Goal: Task Accomplishment & Management: Manage account settings

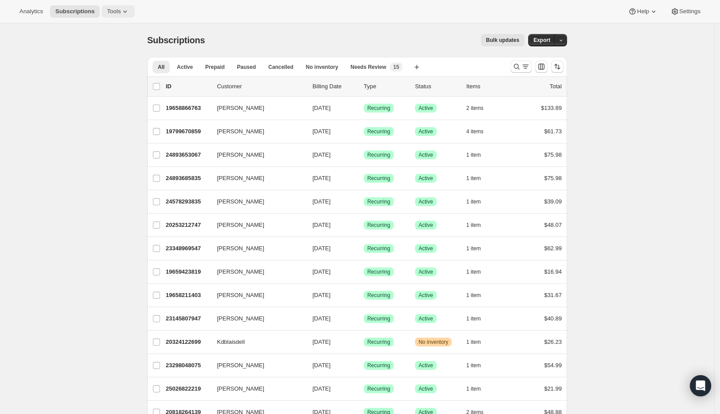
click at [117, 15] on button "Tools" at bounding box center [118, 11] width 33 height 12
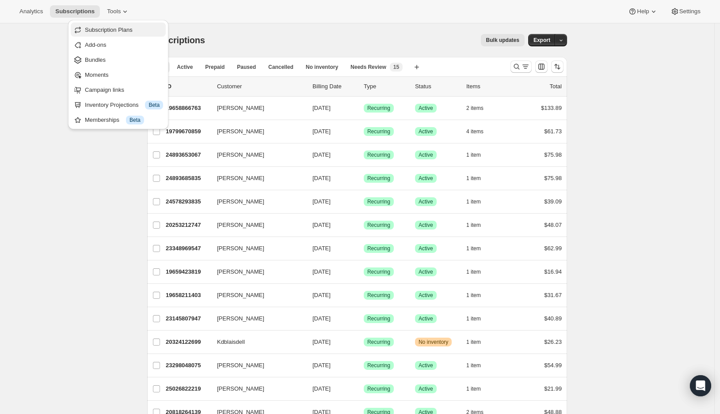
click at [108, 30] on span "Subscription Plans" at bounding box center [109, 30] width 48 height 7
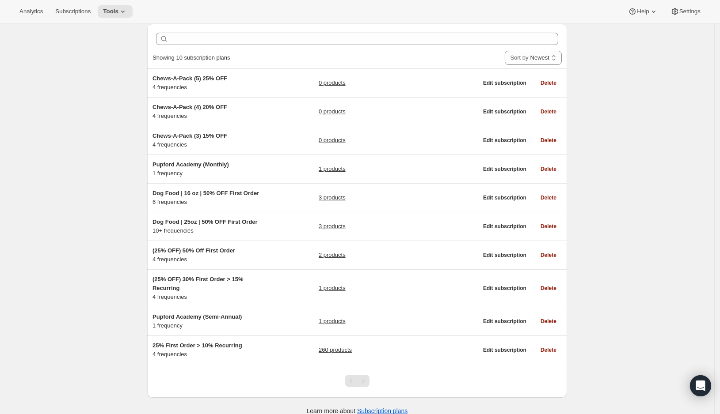
scroll to position [41, 0]
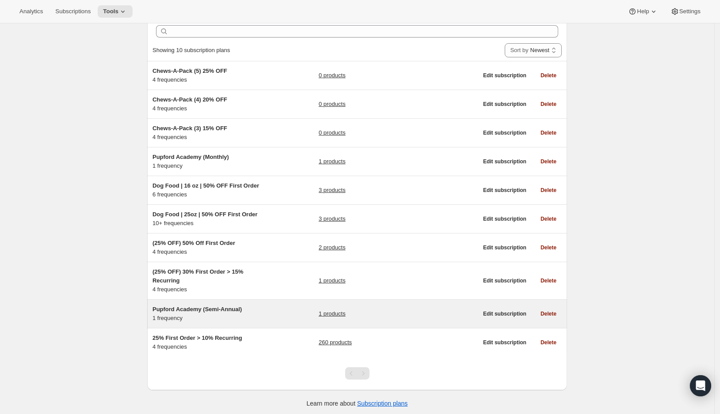
click at [263, 308] on h5 "Pupford Academy (Semi-Annual)" at bounding box center [207, 309] width 110 height 9
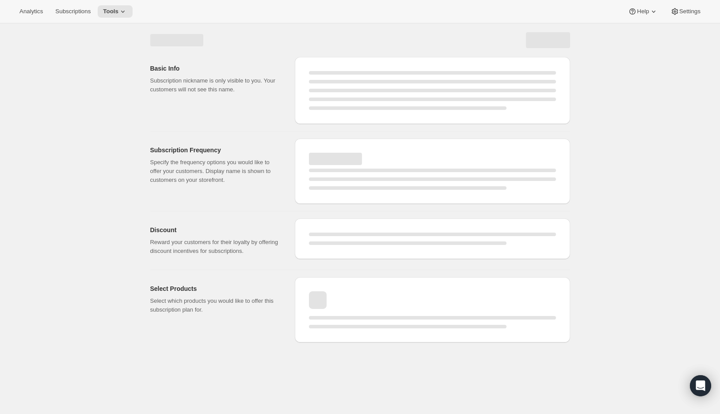
select select "WEEK"
select select "MONTH"
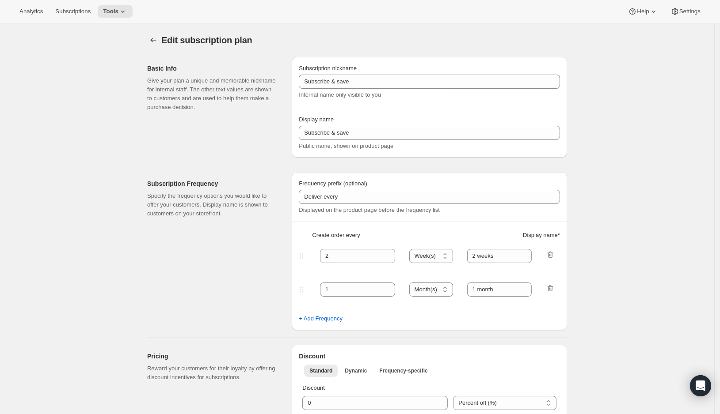
type input "Pupford Academy (Semi-Annual)"
type input "6"
select select "MONTH"
type input "Every 6 Months"
select select "FIXED_AMOUNT"
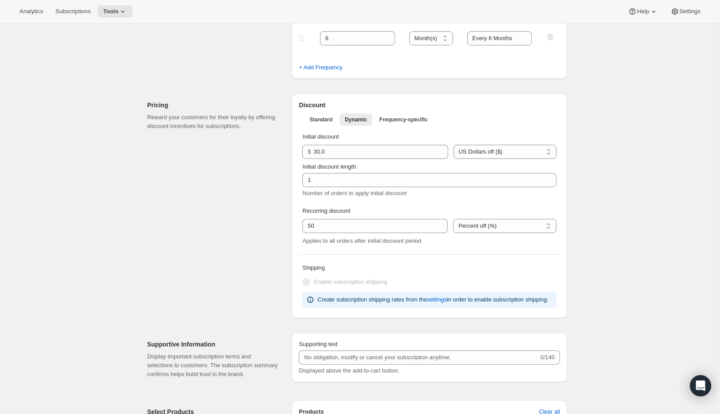
scroll to position [224, 0]
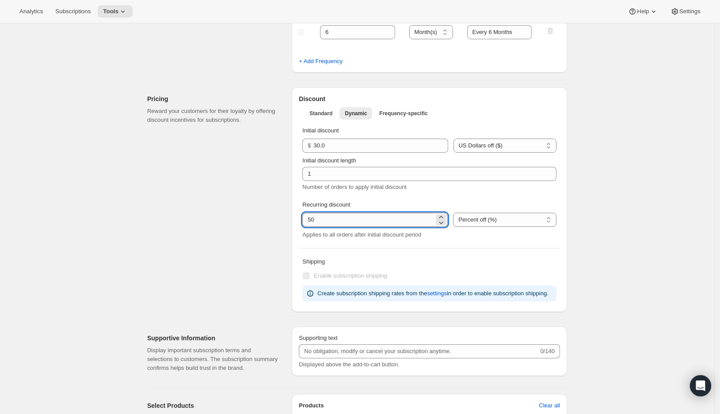
click at [380, 224] on input "integer" at bounding box center [368, 220] width 132 height 14
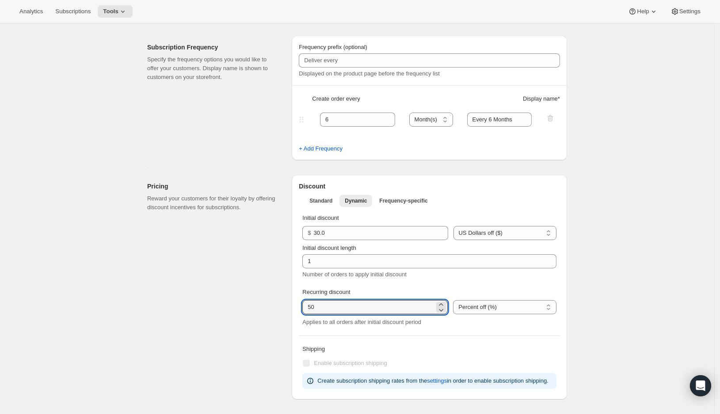
scroll to position [137, 0]
drag, startPoint x: 331, startPoint y: 307, endPoint x: 262, endPoint y: 297, distance: 69.2
click at [302, 299] on input "integer" at bounding box center [368, 306] width 132 height 14
type input "0"
click at [614, 278] on div "Edit subscription plan. This page is ready Edit subscription plan Basic Info Gi…" at bounding box center [357, 344] width 714 height 917
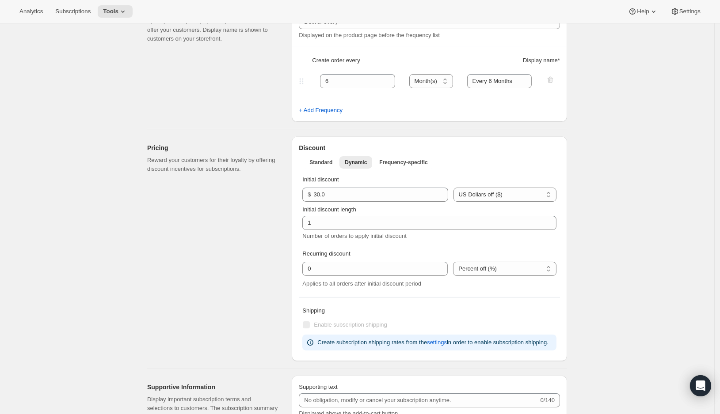
scroll to position [0, 0]
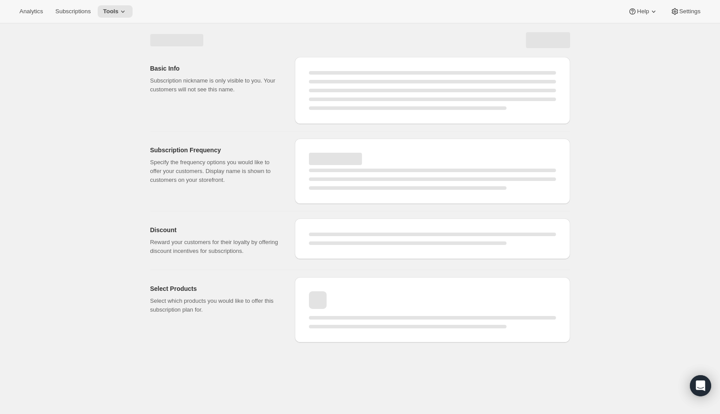
select select "MONTH"
select select "FIXED_AMOUNT"
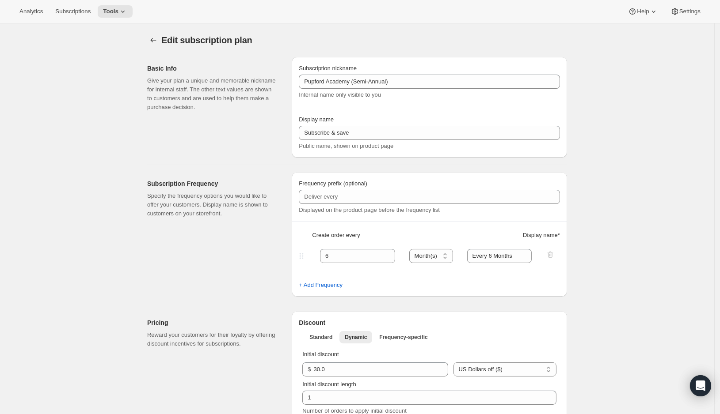
type input "0"
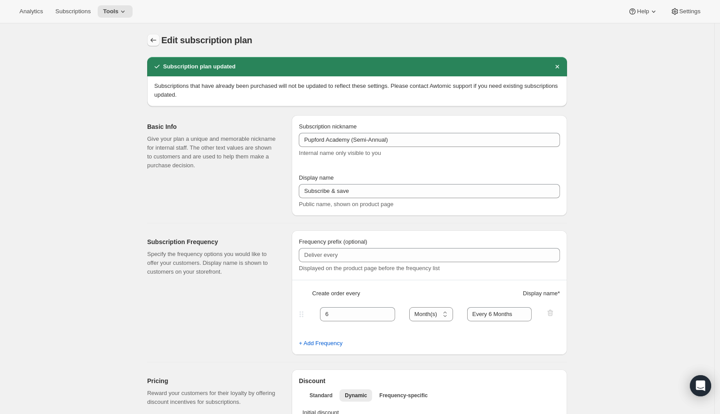
click at [157, 42] on icon "Subscription plans" at bounding box center [153, 40] width 9 height 9
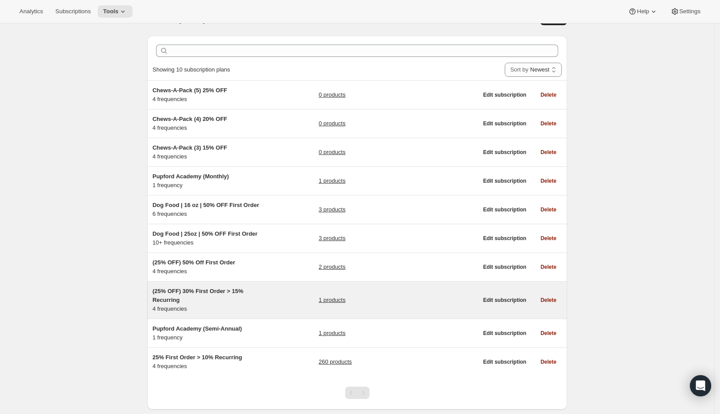
scroll to position [22, 0]
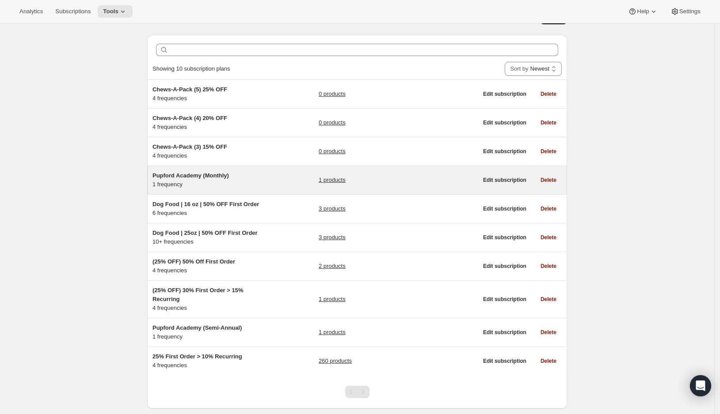
click at [254, 178] on h5 "Pupford Academy (Monthly)" at bounding box center [207, 175] width 110 height 9
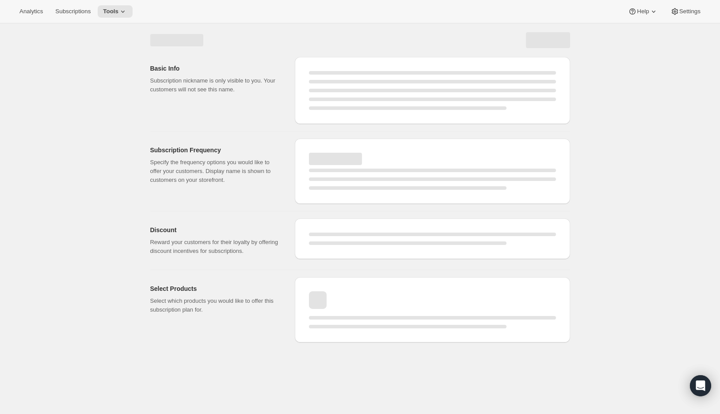
select select "WEEK"
select select "MONTH"
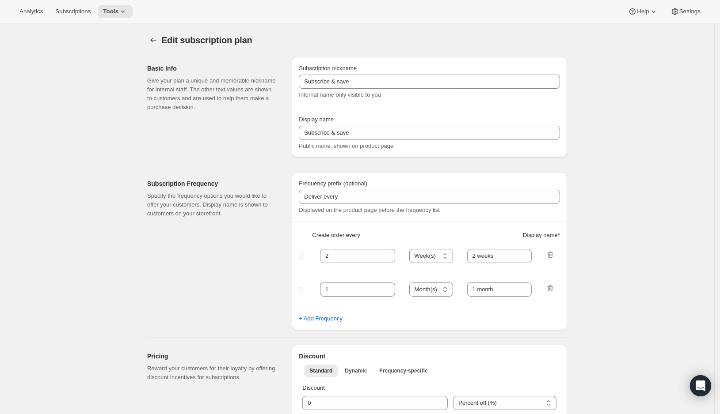
type input "Pupford Academy (Monthly)"
type input "Get Full Access"
type input "1"
select select "MONTH"
type input "Every 1 month"
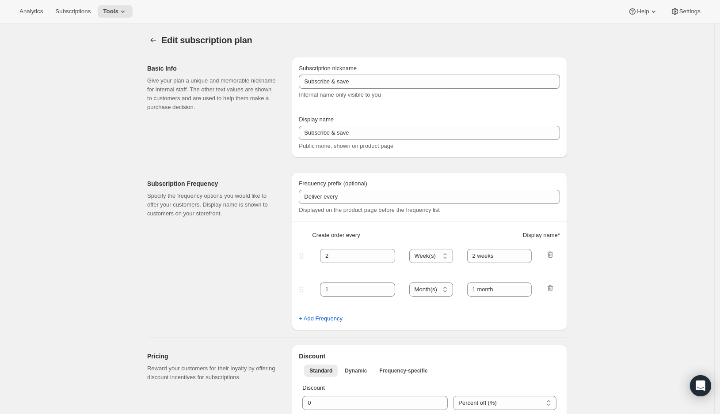
type input "10"
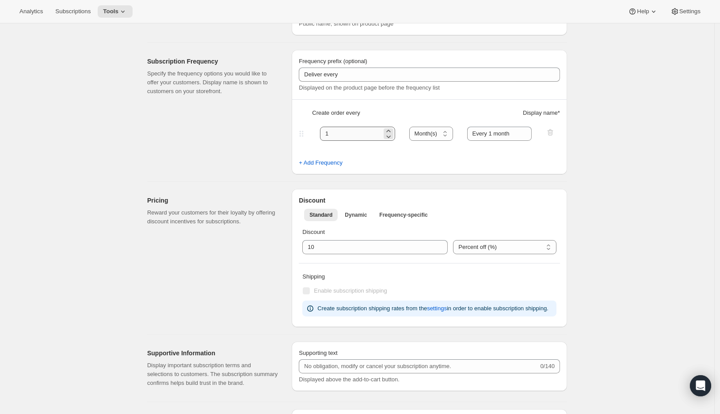
scroll to position [133, 0]
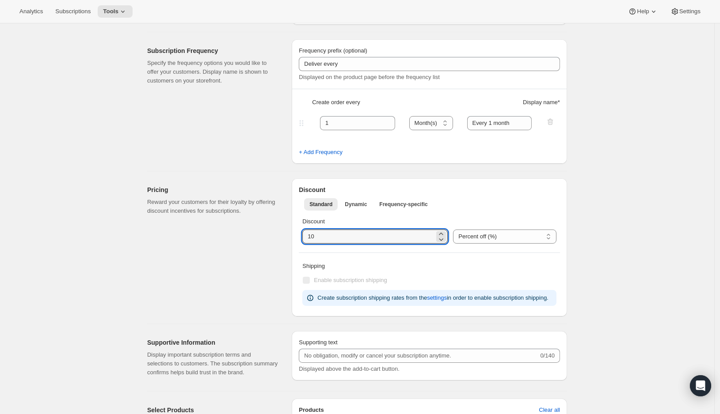
drag, startPoint x: 334, startPoint y: 235, endPoint x: 285, endPoint y: 232, distance: 49.1
click at [302, 232] on input "integer" at bounding box center [368, 237] width 132 height 14
click at [398, 207] on button "Frequency-specific" at bounding box center [403, 204] width 59 height 12
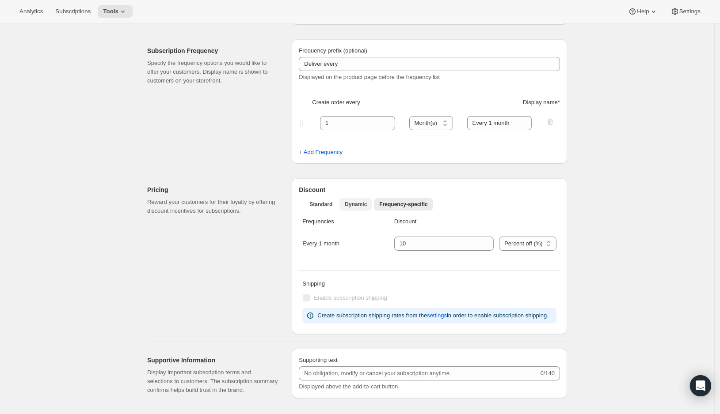
click at [351, 205] on span "Dynamic" at bounding box center [356, 204] width 22 height 7
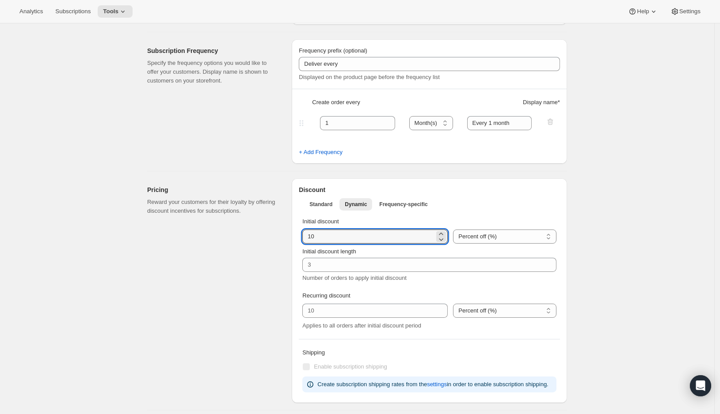
drag, startPoint x: 333, startPoint y: 235, endPoint x: 288, endPoint y: 234, distance: 44.6
click at [302, 234] on input "integer" at bounding box center [368, 237] width 132 height 14
type input "50"
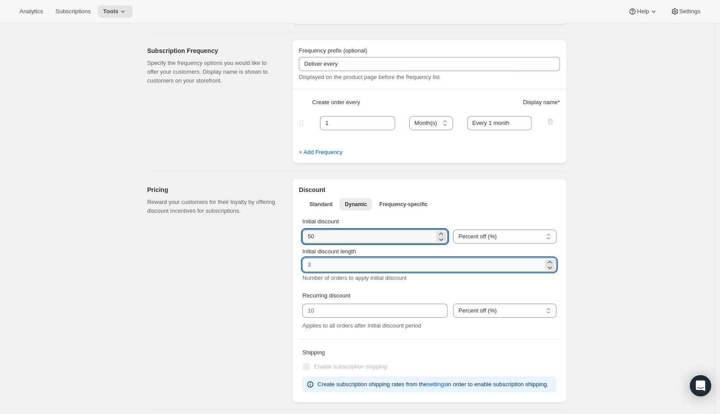
click at [324, 267] on input "Initial discount length" at bounding box center [422, 265] width 241 height 14
type input "1"
click at [605, 257] on div "Edit subscription plan. This page is ready Edit subscription plan Basic Info Gi…" at bounding box center [357, 348] width 714 height 917
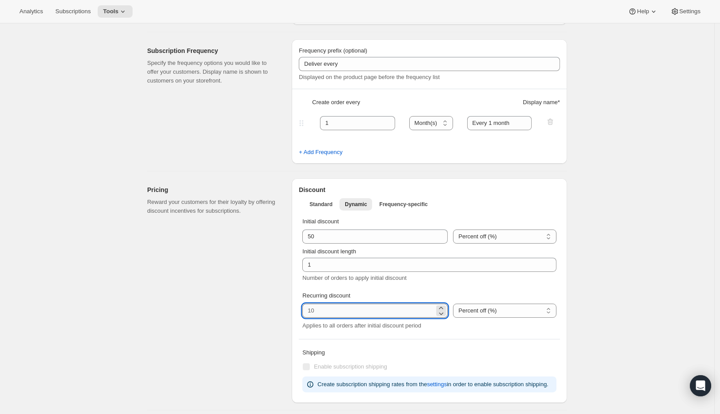
click at [375, 308] on input "integer" at bounding box center [368, 311] width 132 height 14
type input "0"
click at [567, 284] on div "Discount Standard Dynamic Frequency-specific More views Standard Dynamic Freque…" at bounding box center [429, 290] width 275 height 225
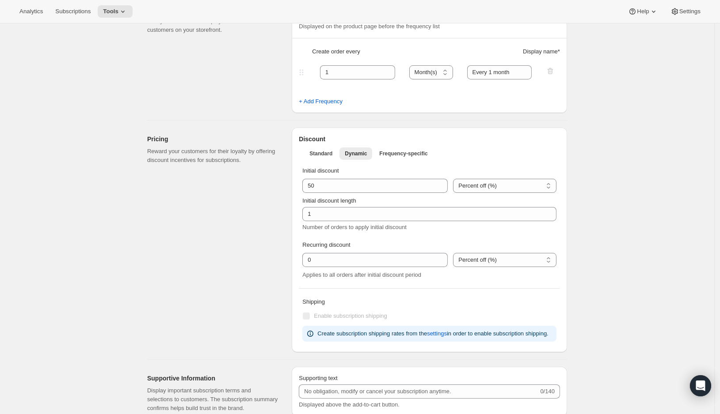
scroll to position [0, 0]
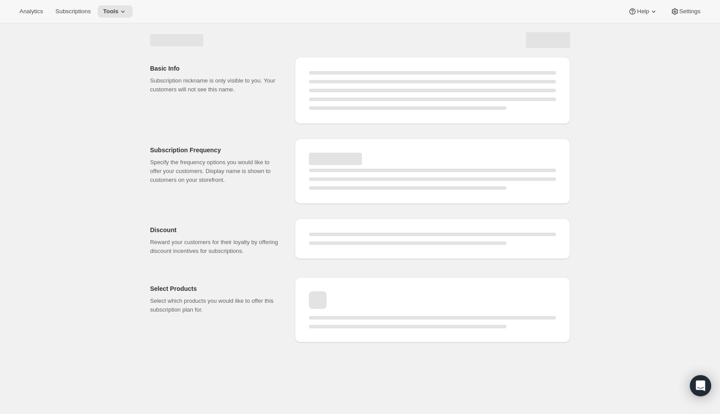
select select "MONTH"
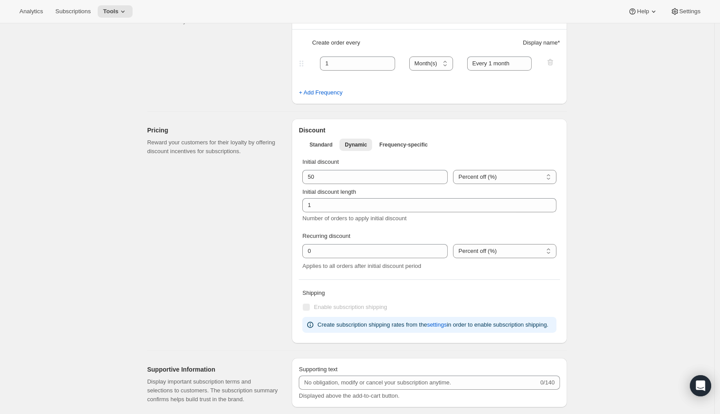
scroll to position [298, 0]
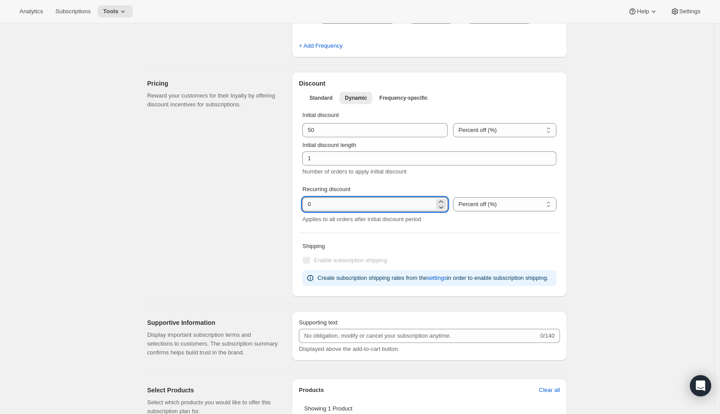
click at [325, 201] on input "integer" at bounding box center [368, 204] width 132 height 14
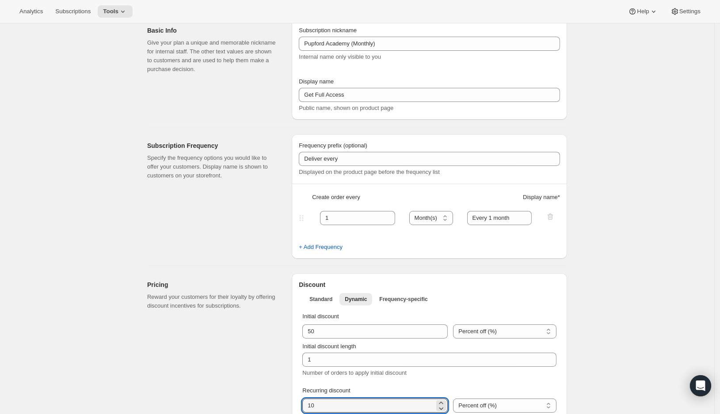
scroll to position [0, 0]
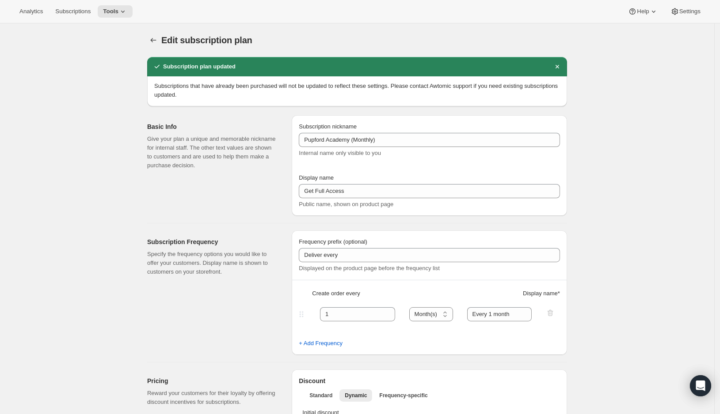
type input "10"
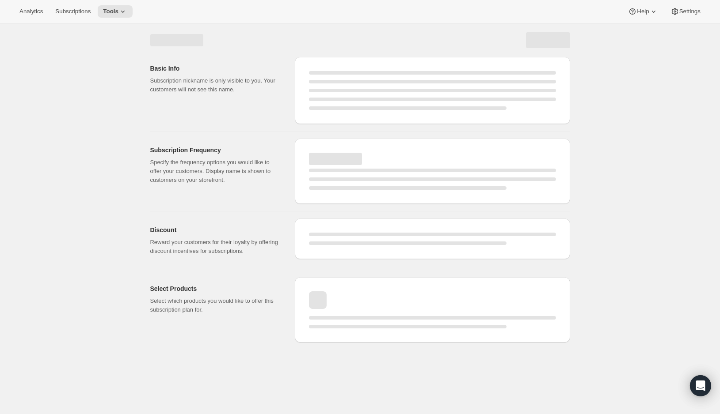
select select "MONTH"
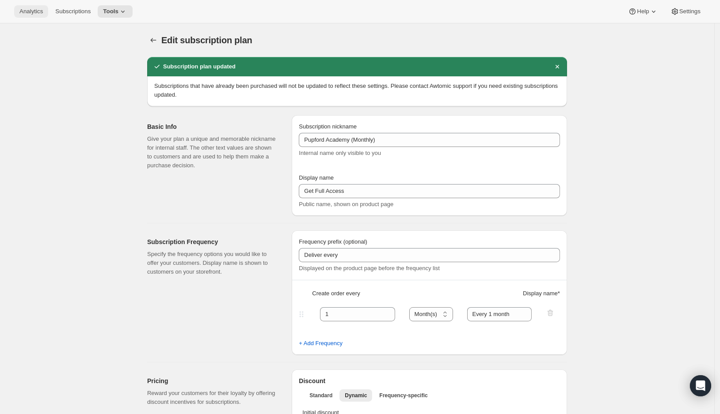
type input "10"
click at [154, 39] on icon "Subscription plans" at bounding box center [153, 40] width 9 height 9
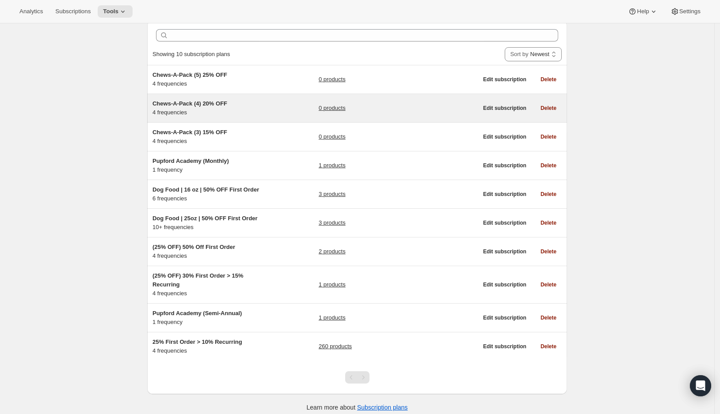
scroll to position [41, 0]
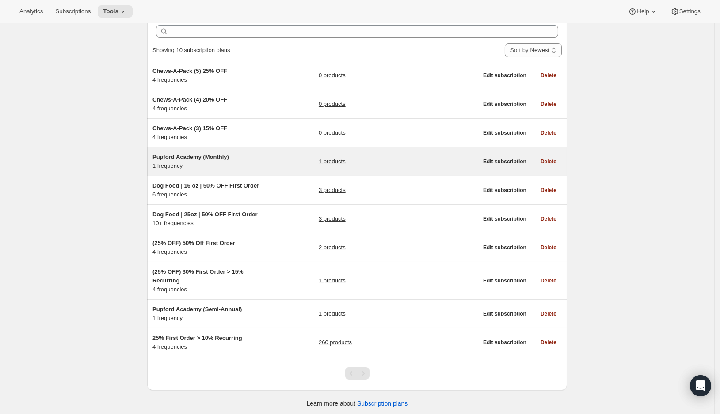
click at [286, 167] on div "Pupford Academy (Monthly) 1 frequency 1 products" at bounding box center [314, 162] width 325 height 18
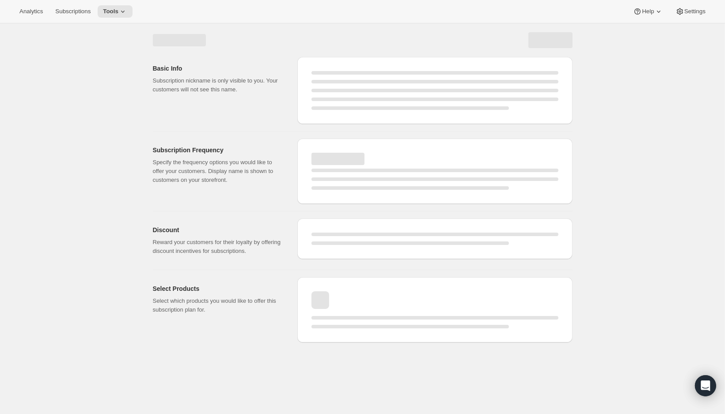
select select "WEEK"
select select "MONTH"
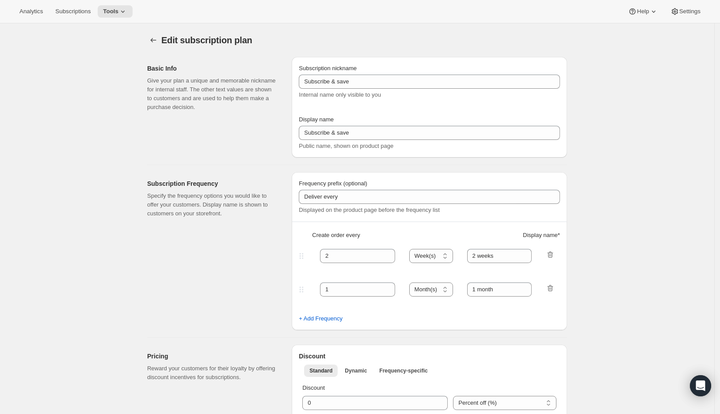
type input "Pupford Academy (Monthly)"
type input "Get Full Access"
type input "1"
type input "Every 1 month"
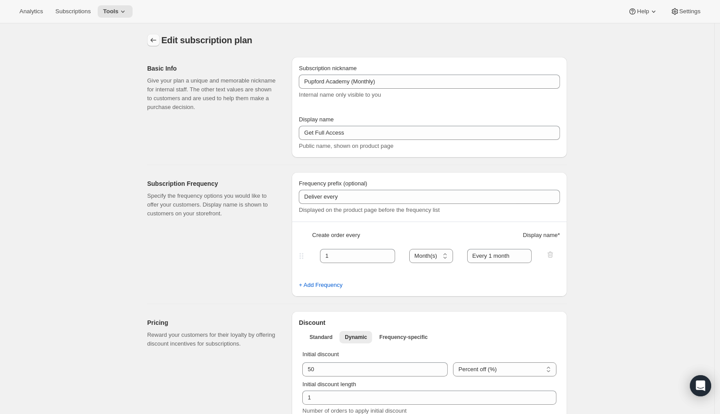
click at [152, 44] on icon "Subscription plans" at bounding box center [153, 40] width 9 height 9
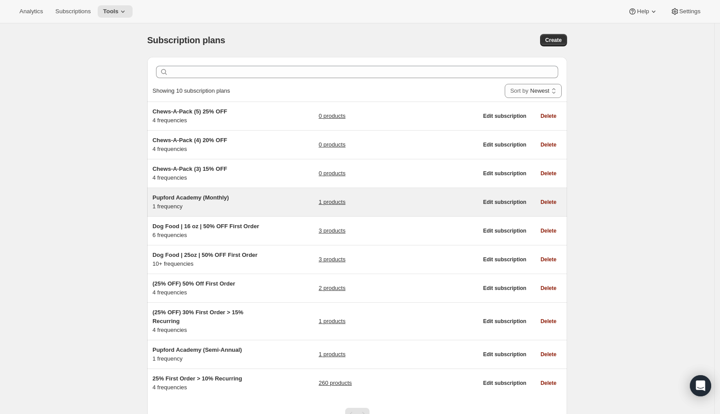
scroll to position [41, 0]
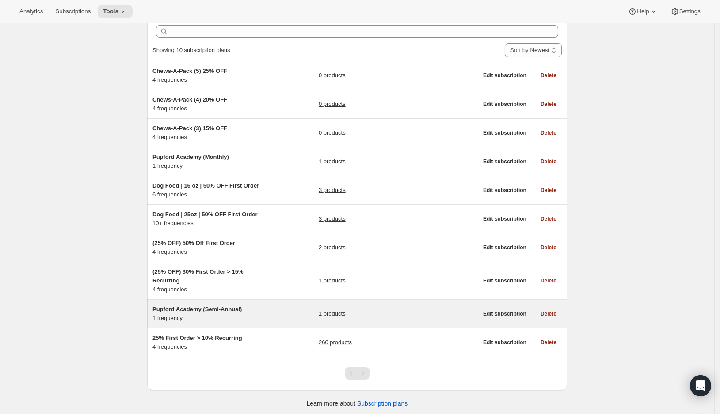
click at [280, 313] on div "Pupford Academy (Semi-Annual) 1 frequency 1 products" at bounding box center [314, 314] width 325 height 18
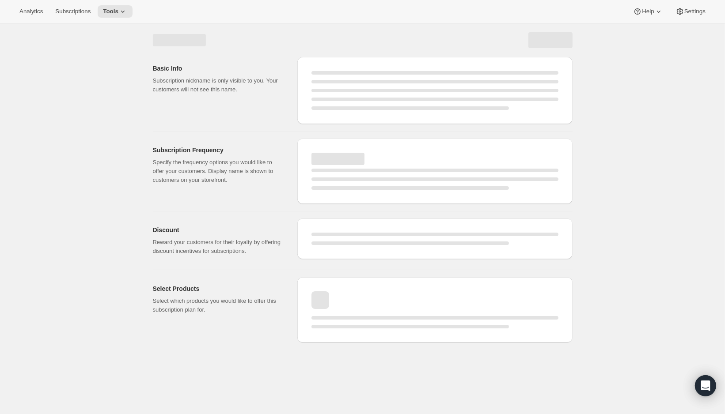
select select "WEEK"
select select "MONTH"
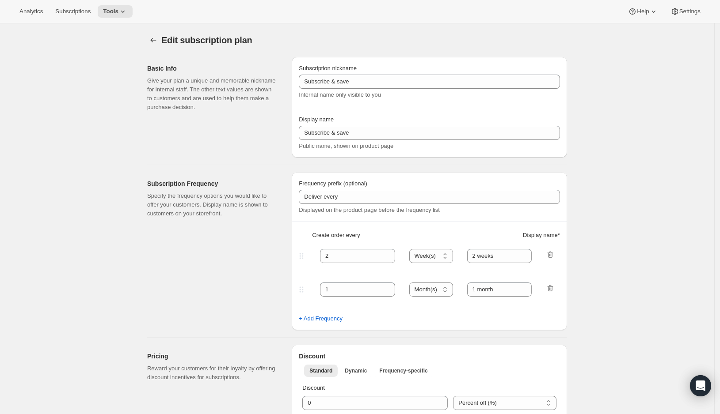
type input "Pupford Academy (Semi-Annual)"
type input "6"
type input "Every 6 Months"
select select "FIXED_AMOUNT"
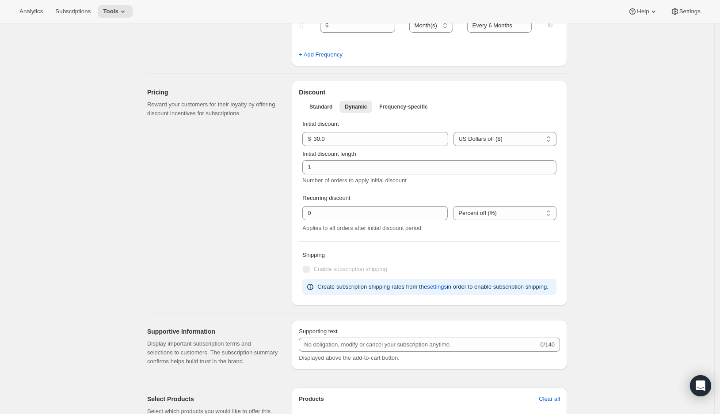
scroll to position [240, 0]
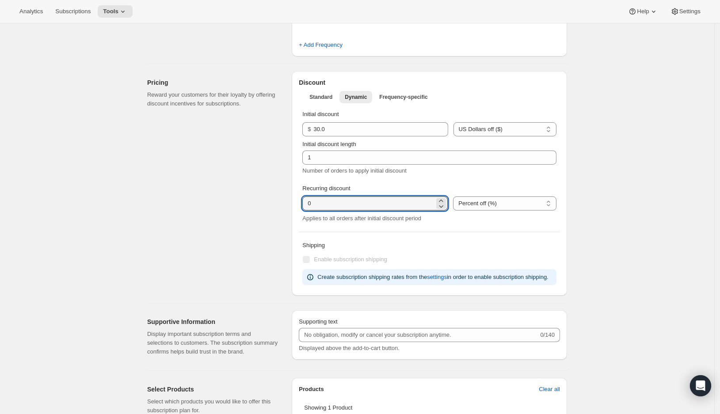
drag, startPoint x: 335, startPoint y: 203, endPoint x: 283, endPoint y: 200, distance: 52.7
click at [302, 201] on input "integer" at bounding box center [368, 204] width 132 height 14
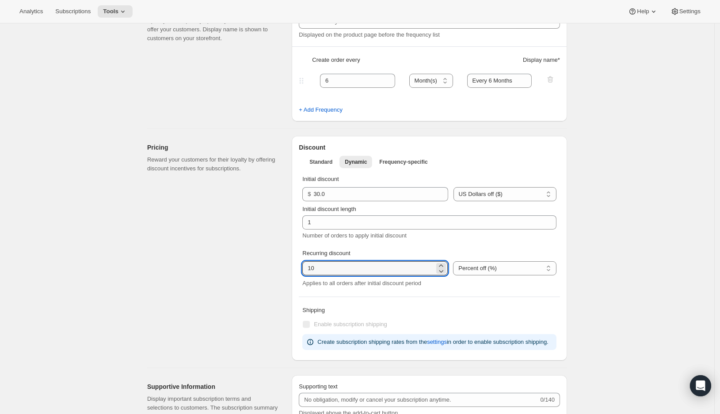
scroll to position [173, 0]
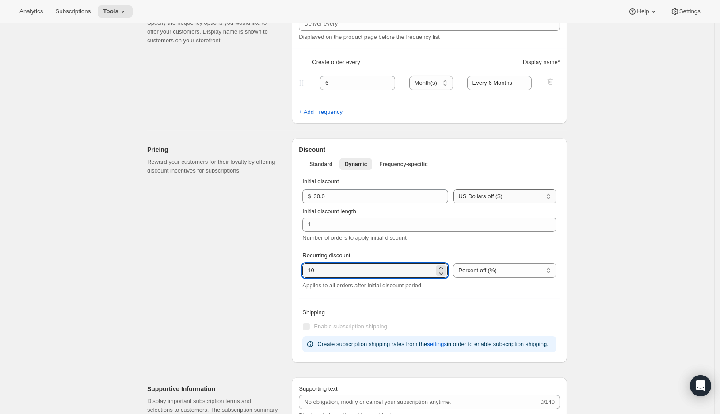
type input "10"
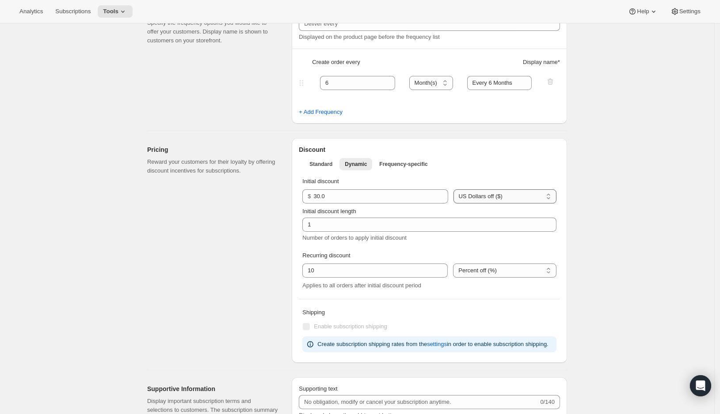
select select "PERCENTAGE"
click option "Percent off (%)" at bounding box center [0, 0] width 0 height 0
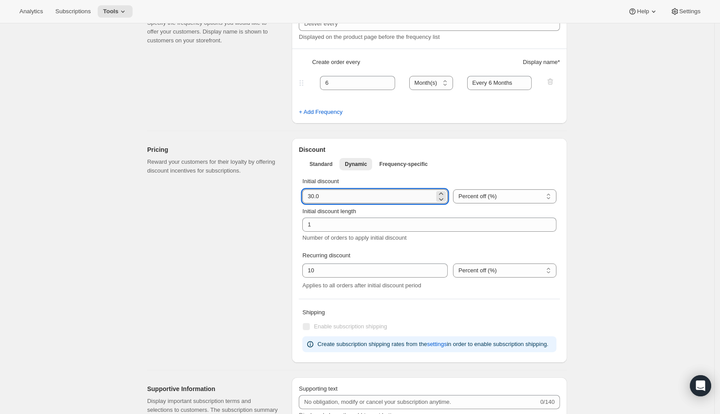
click at [346, 193] on input "integer" at bounding box center [368, 196] width 132 height 14
type input "3"
type input "5"
type input "50"
click at [634, 181] on div "Edit subscription plan. This page is ready Edit subscription plan Basic Info Gi…" at bounding box center [357, 308] width 714 height 917
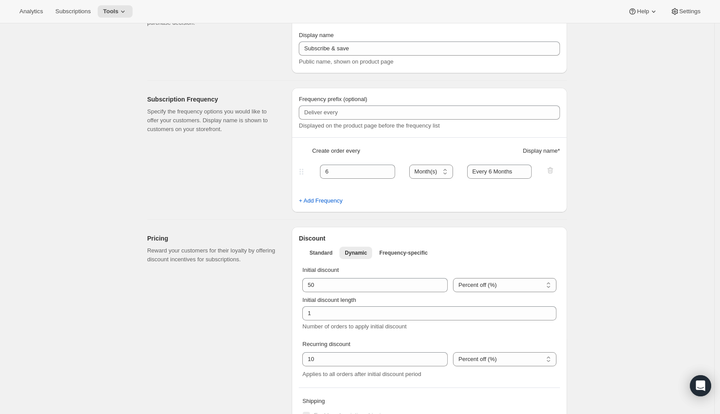
scroll to position [0, 0]
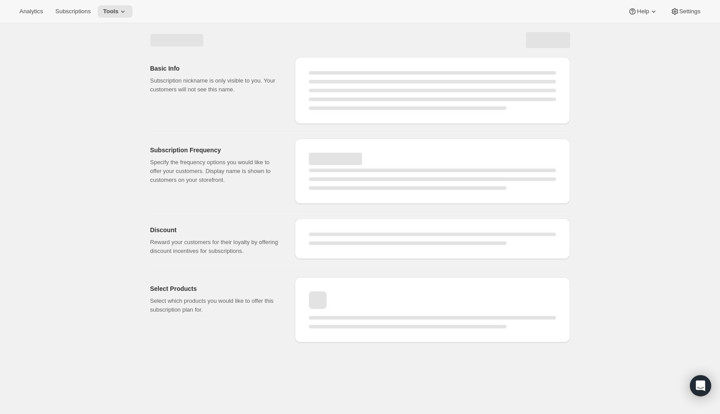
select select "MONTH"
select select "FIXED_AMOUNT"
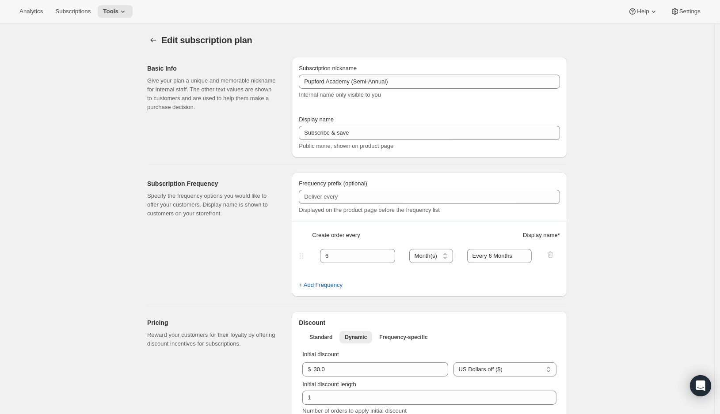
type input "50"
type input "10"
